Goal: Transaction & Acquisition: Obtain resource

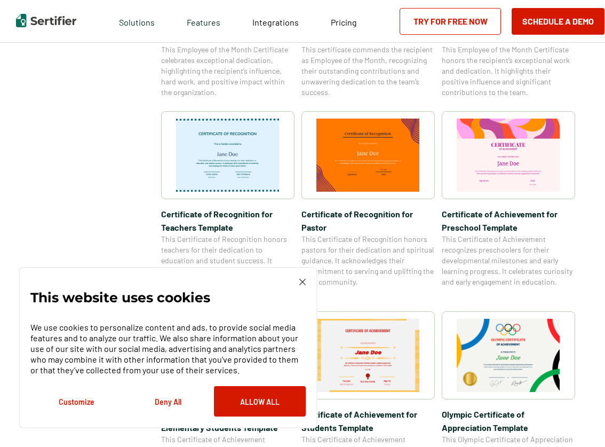
scroll to position [511, 0]
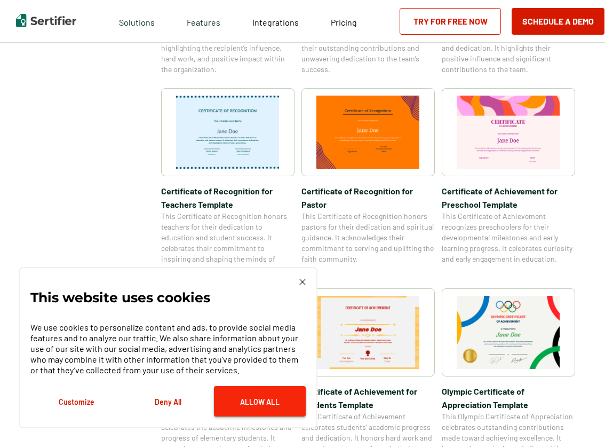
click at [238, 396] on button "Allow All" at bounding box center [260, 401] width 92 height 30
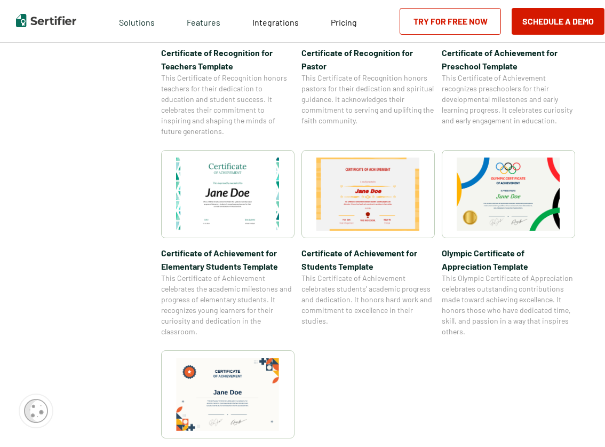
scroll to position [658, 0]
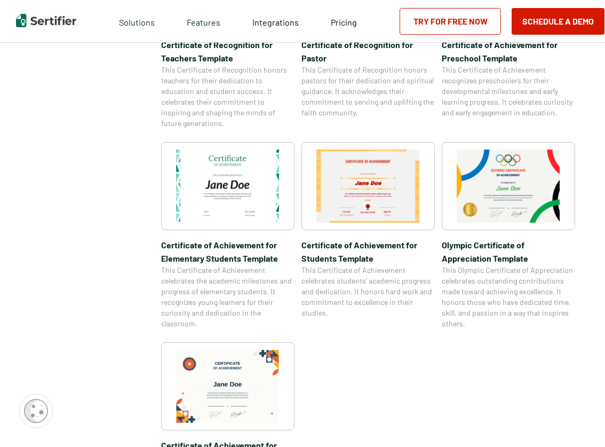
click at [351, 194] on img at bounding box center [368, 185] width 104 height 73
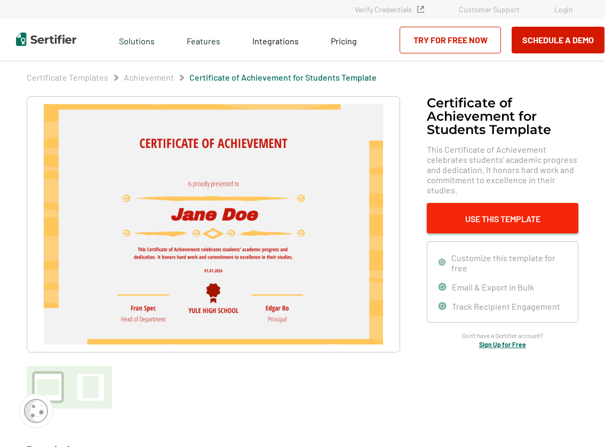
click at [484, 213] on button "Use This Template" at bounding box center [503, 218] width 152 height 30
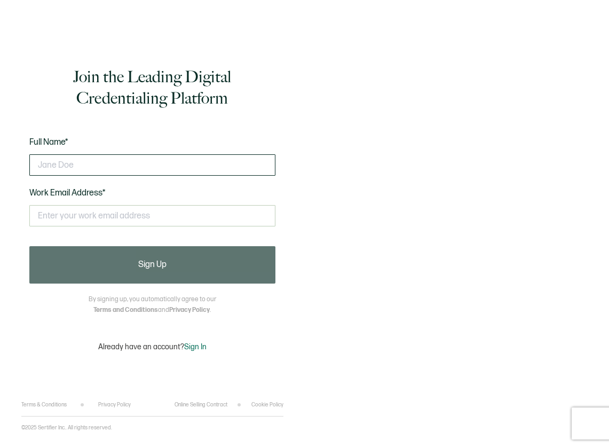
click at [140, 167] on input "text" at bounding box center [152, 164] width 246 height 21
